Goal: Task Accomplishment & Management: Manage account settings

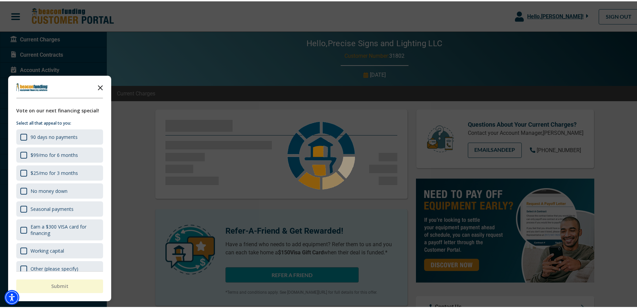
click at [97, 87] on icon "Close the survey" at bounding box center [101, 86] width 14 height 14
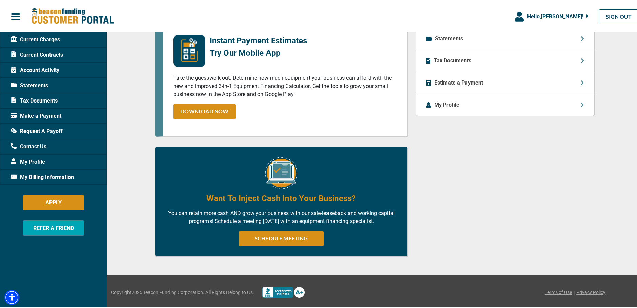
scroll to position [216, 0]
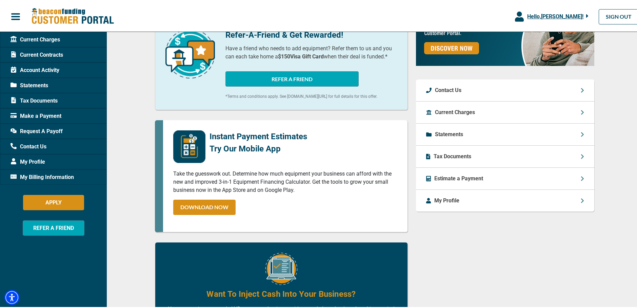
click at [61, 174] on span "My Billing Information" at bounding box center [42, 176] width 63 height 8
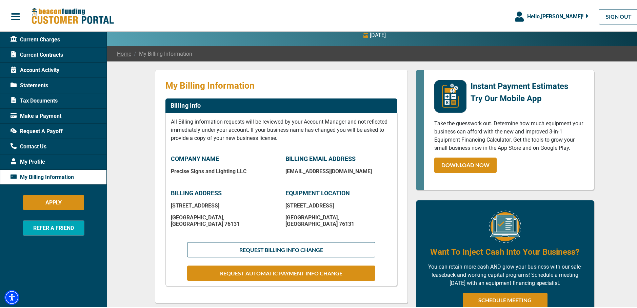
scroll to position [102, 0]
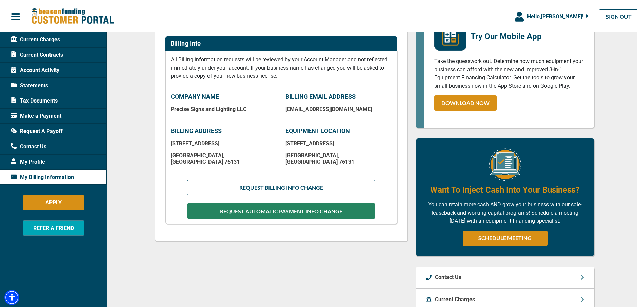
click at [291, 204] on button "REQUEST AUTOMATIC PAYMENT INFO CHANGE" at bounding box center [281, 209] width 188 height 15
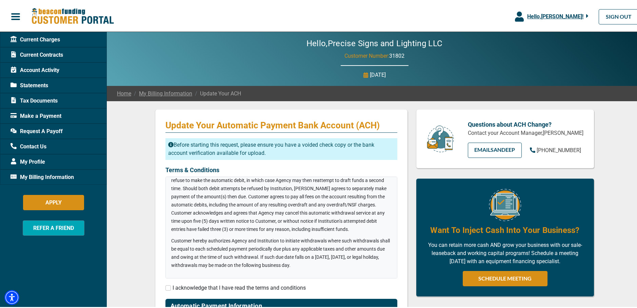
click at [578, 15] on span "Hello, [PERSON_NAME] !" at bounding box center [556, 15] width 56 height 6
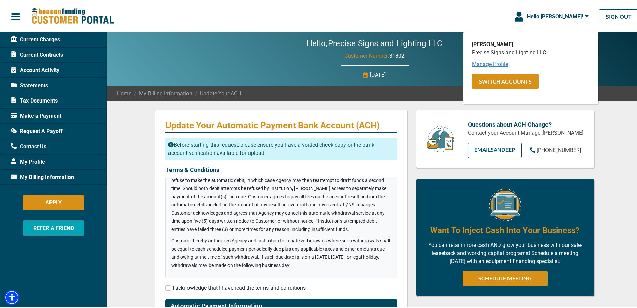
click at [492, 64] on link "Manage Profile" at bounding box center [490, 62] width 36 height 6
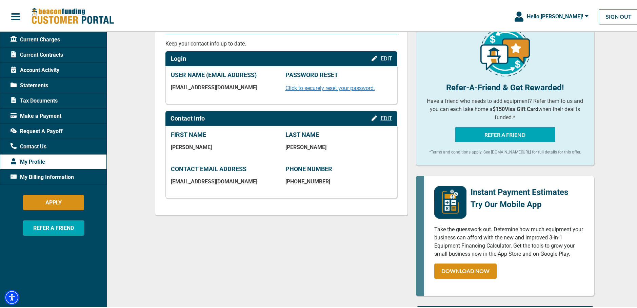
scroll to position [102, 0]
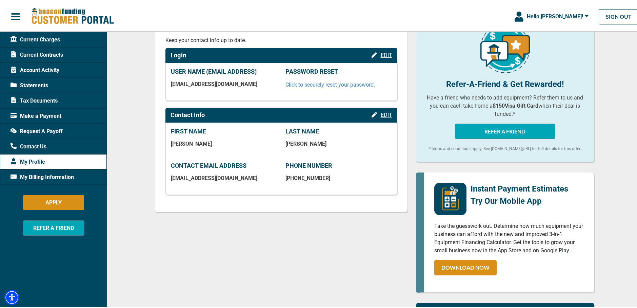
click at [382, 114] on span "EDIT" at bounding box center [387, 113] width 12 height 6
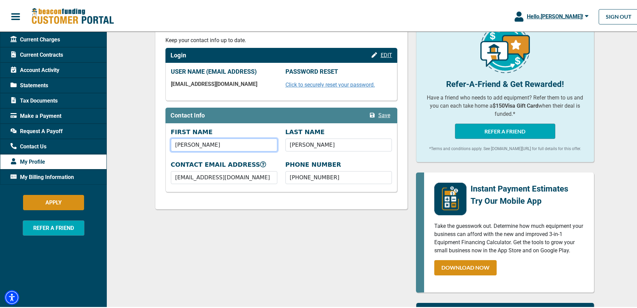
drag, startPoint x: 228, startPoint y: 146, endPoint x: 88, endPoint y: 136, distance: 140.7
click at [89, 137] on div "Current Charges Current Contracts Account Activity Statements Tax Documents Mak…" at bounding box center [321, 271] width 643 height 685
type input "[PERSON_NAME]"
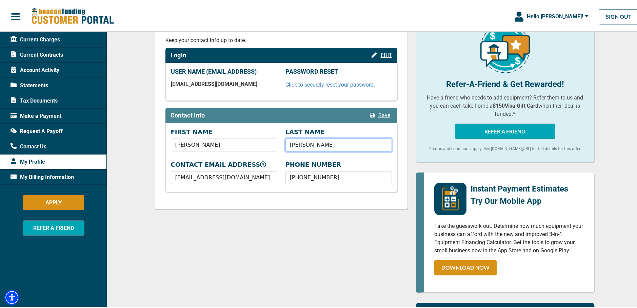
type input "[PERSON_NAME]"
click at [275, 161] on div "CONTACT EMAIL ADDRESS [EMAIL_ADDRESS][DOMAIN_NAME]" at bounding box center [224, 170] width 115 height 23
click at [380, 115] on span "Save" at bounding box center [385, 114] width 12 height 6
